Goal: Find specific page/section: Find specific page/section

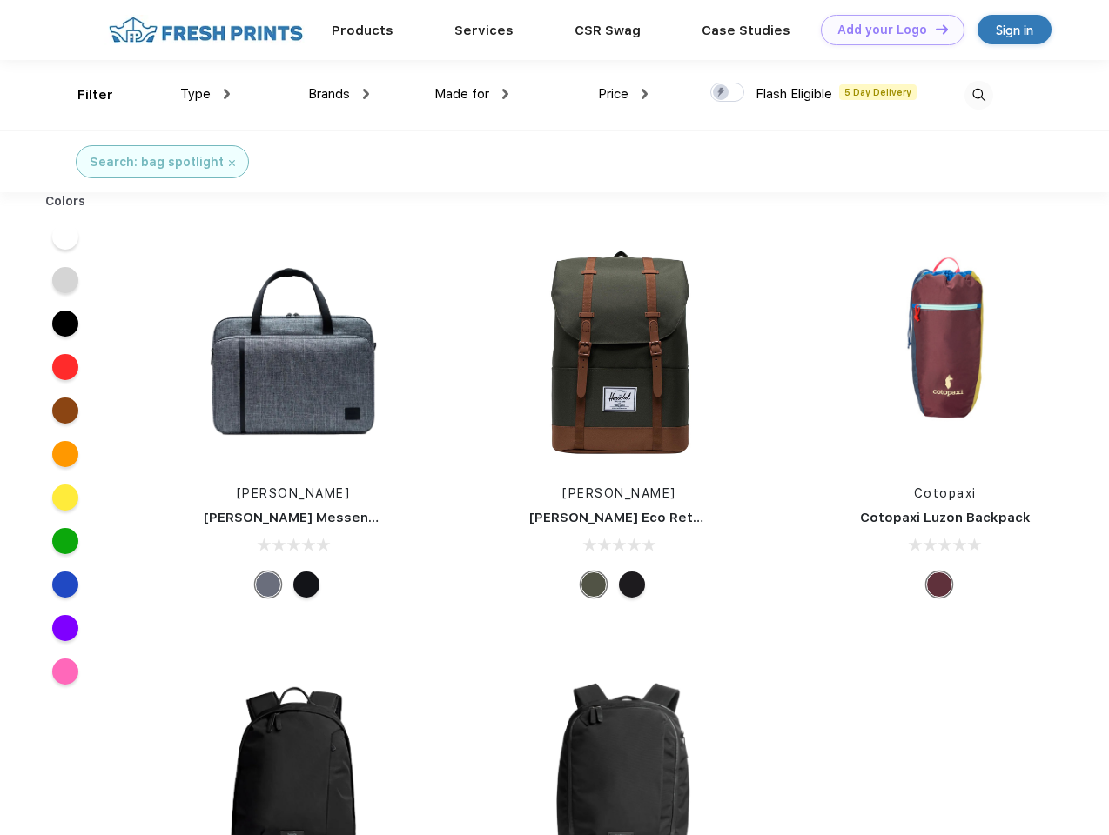
click at [886, 30] on link "Add your Logo Design Tool" at bounding box center [893, 30] width 144 height 30
click at [0, 0] on div "Design Tool" at bounding box center [0, 0] width 0 height 0
click at [934, 29] on link "Add your Logo Design Tool" at bounding box center [893, 30] width 144 height 30
click at [84, 95] on div "Filter" at bounding box center [95, 95] width 36 height 20
click at [205, 94] on span "Type" at bounding box center [195, 94] width 30 height 16
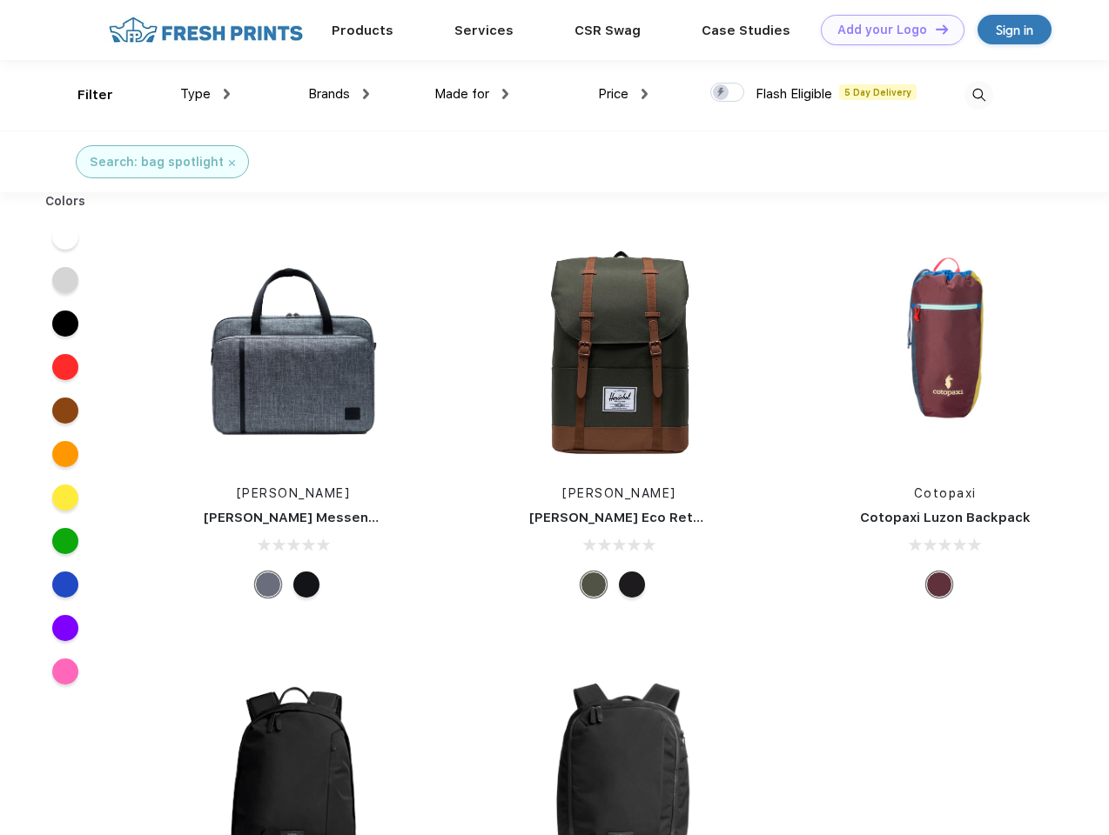
click at [339, 94] on span "Brands" at bounding box center [329, 94] width 42 height 16
click at [472, 94] on span "Made for" at bounding box center [461, 94] width 55 height 16
click at [623, 94] on span "Price" at bounding box center [613, 94] width 30 height 16
click at [728, 93] on div at bounding box center [727, 92] width 34 height 19
click at [721, 93] on input "checkbox" at bounding box center [715, 87] width 11 height 11
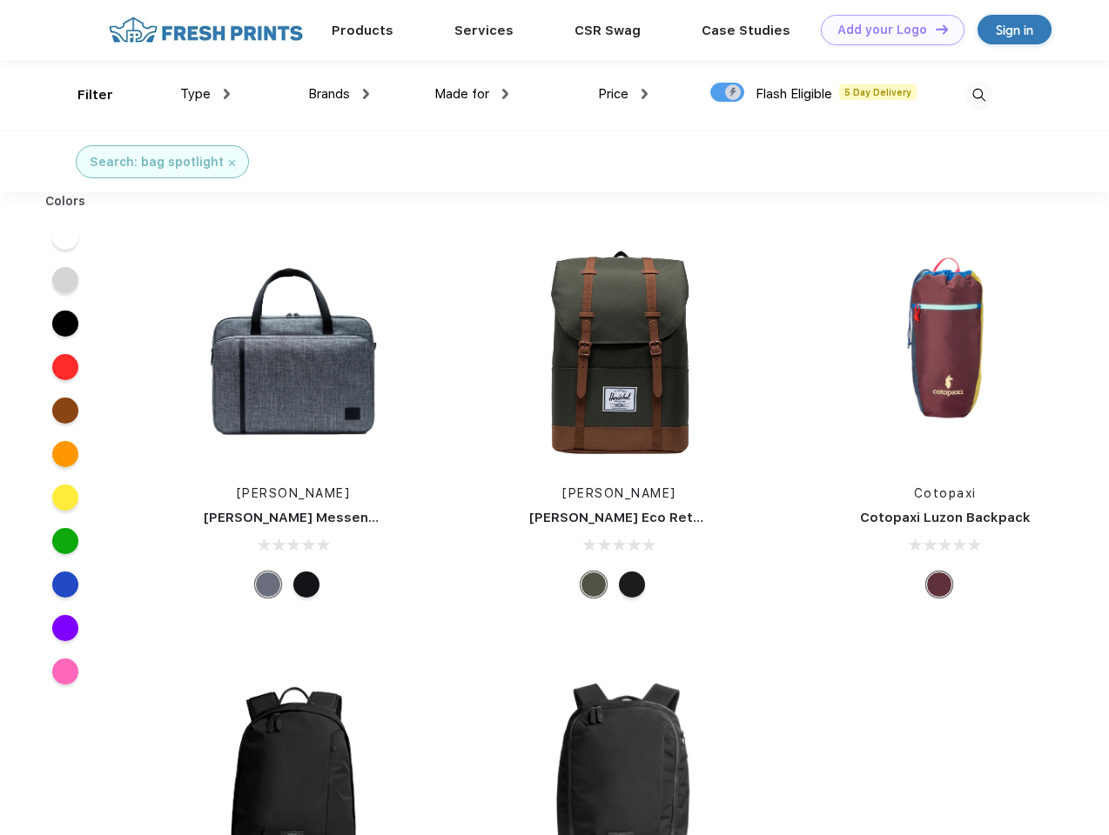
click at [978, 95] on img at bounding box center [978, 95] width 29 height 29
